Goal: Book appointment/travel/reservation

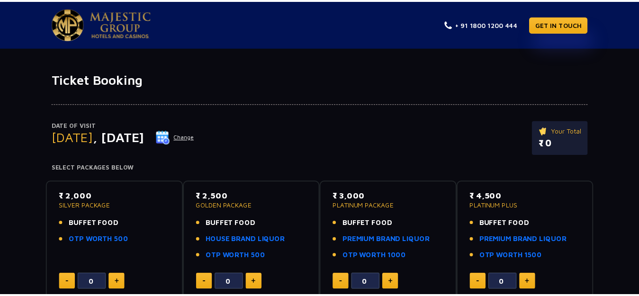
scroll to position [95, 0]
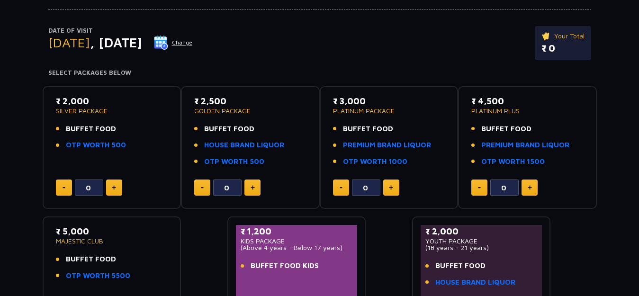
click at [532, 187] on button at bounding box center [529, 187] width 16 height 16
click at [532, 188] on button at bounding box center [529, 187] width 16 height 16
click at [532, 187] on button at bounding box center [529, 187] width 16 height 16
click at [482, 187] on button at bounding box center [479, 187] width 16 height 16
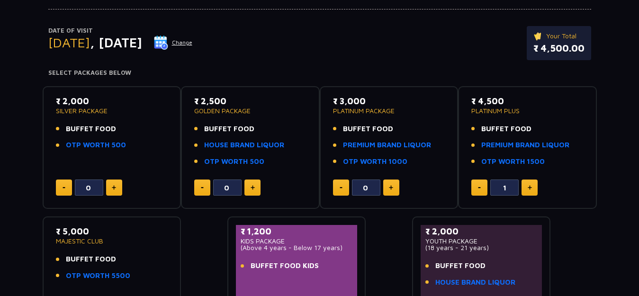
click at [482, 187] on button at bounding box center [479, 187] width 16 height 16
click at [528, 186] on img at bounding box center [529, 187] width 4 height 5
click at [527, 186] on img at bounding box center [529, 187] width 4 height 5
click at [527, 186] on button at bounding box center [529, 187] width 16 height 16
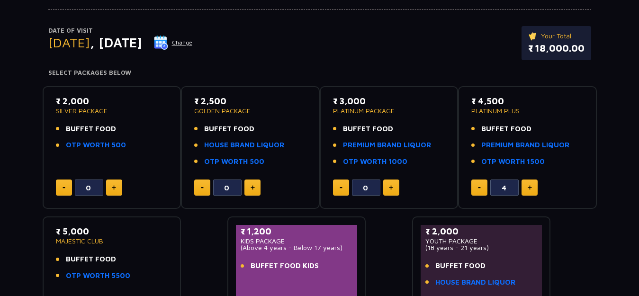
drag, startPoint x: 475, startPoint y: 179, endPoint x: 477, endPoint y: 184, distance: 4.9
click at [476, 181] on button at bounding box center [479, 187] width 16 height 16
click at [477, 185] on button at bounding box center [479, 187] width 16 height 16
type input "2"
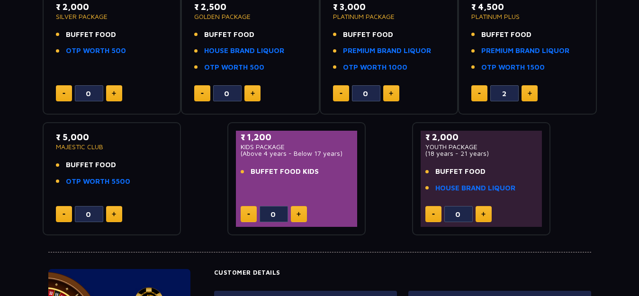
scroll to position [189, 0]
click at [485, 175] on li "BUFFET FOOD" at bounding box center [481, 171] width 112 height 11
click at [171, 203] on div "₹ 5,000 MAJESTIC CLUB BUFFET FOOD OTP WORTH 5500 0" at bounding box center [112, 178] width 122 height 96
click at [119, 216] on button at bounding box center [114, 213] width 16 height 16
type input "1"
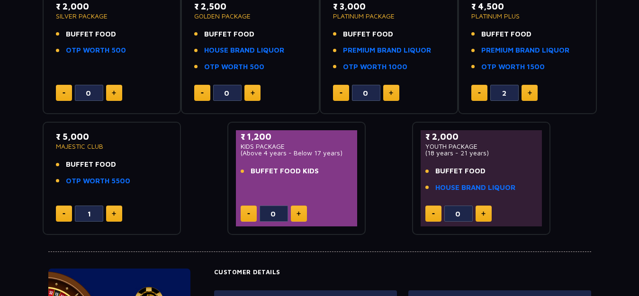
click at [122, 213] on div "1" at bounding box center [112, 213] width 112 height 16
click at [477, 96] on button at bounding box center [479, 93] width 16 height 16
type input "0"
drag, startPoint x: 119, startPoint y: 210, endPoint x: 128, endPoint y: 206, distance: 10.0
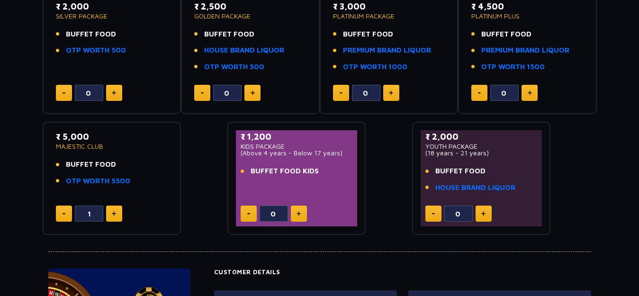
click at [120, 209] on button at bounding box center [114, 213] width 16 height 16
type input "2"
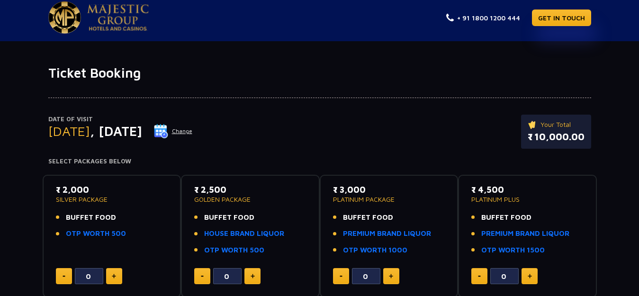
scroll to position [0, 0]
